Goal: Download file/media

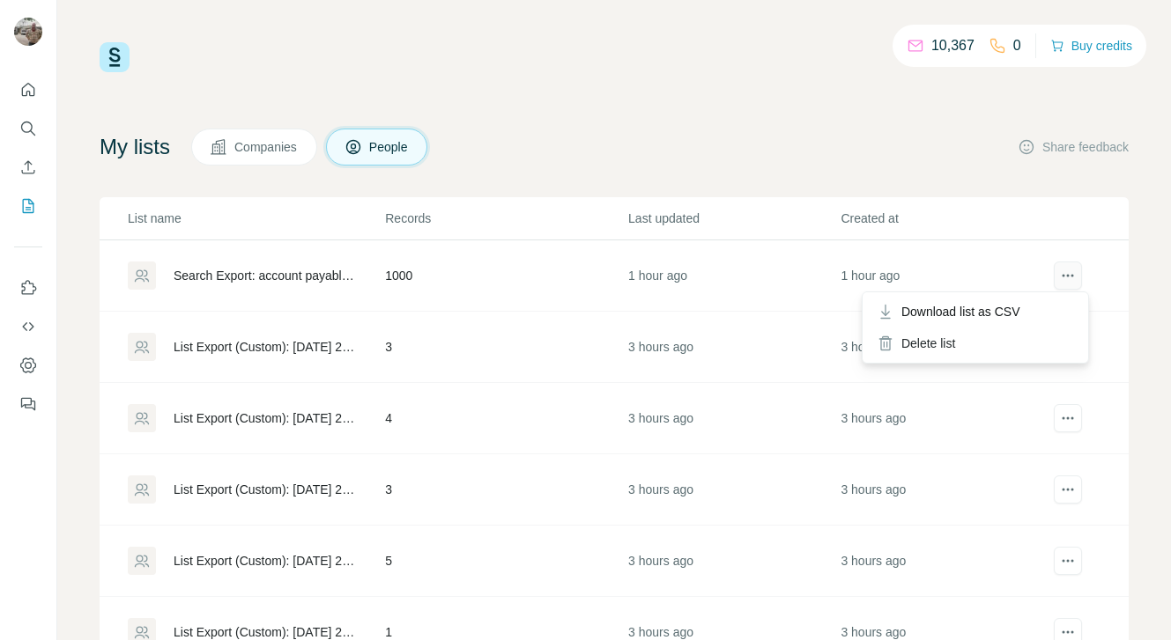
click at [1054, 275] on button "actions" at bounding box center [1068, 276] width 28 height 28
click at [1059, 273] on icon "actions" at bounding box center [1068, 276] width 18 height 18
click at [1059, 277] on icon "actions" at bounding box center [1068, 276] width 18 height 18
click at [1049, 307] on div "Download list as CSV" at bounding box center [975, 312] width 218 height 32
click at [664, 68] on div "10,367 0 Buy credits" at bounding box center [614, 57] width 1029 height 30
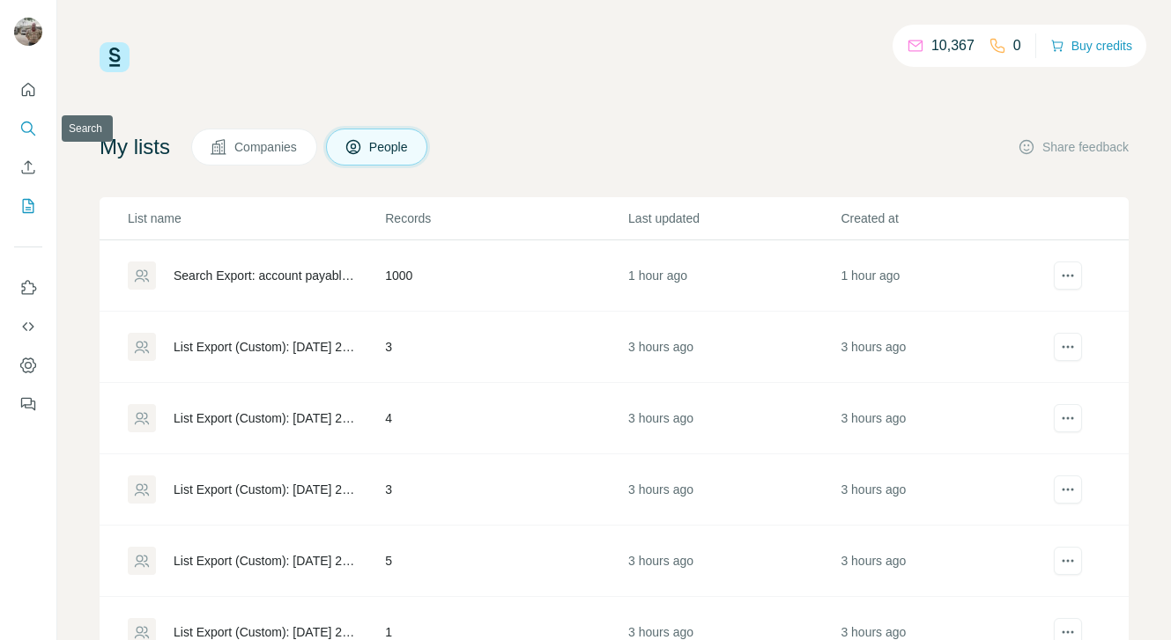
click at [32, 132] on icon "Search" at bounding box center [32, 132] width 5 height 5
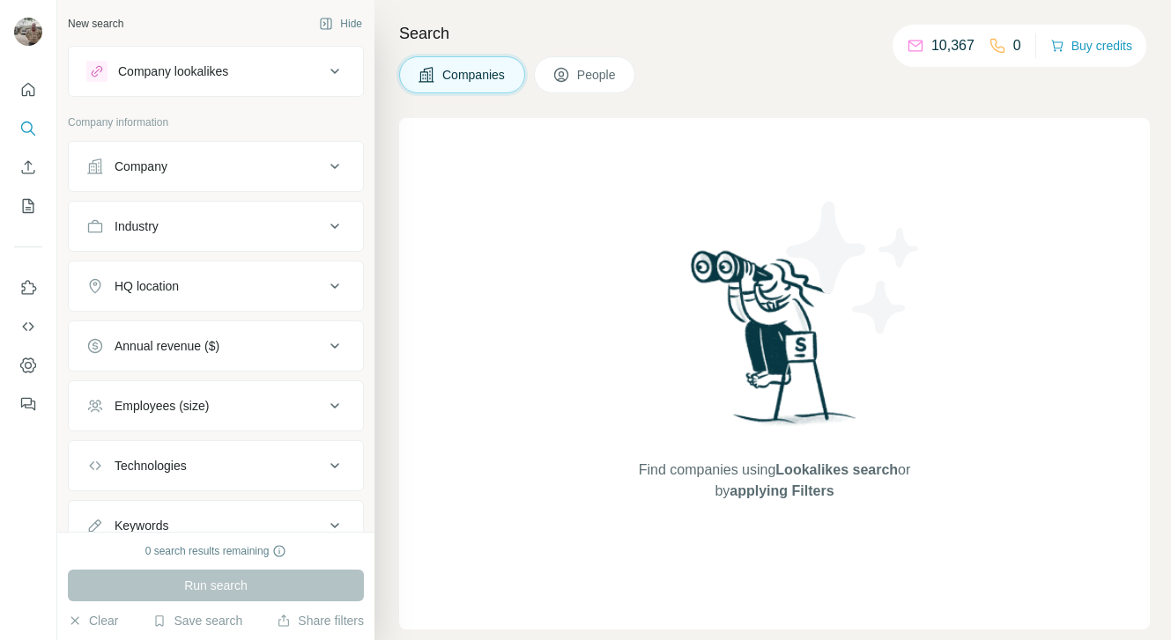
click at [290, 69] on div "Company lookalikes" at bounding box center [205, 71] width 238 height 21
